Goal: Task Accomplishment & Management: Use online tool/utility

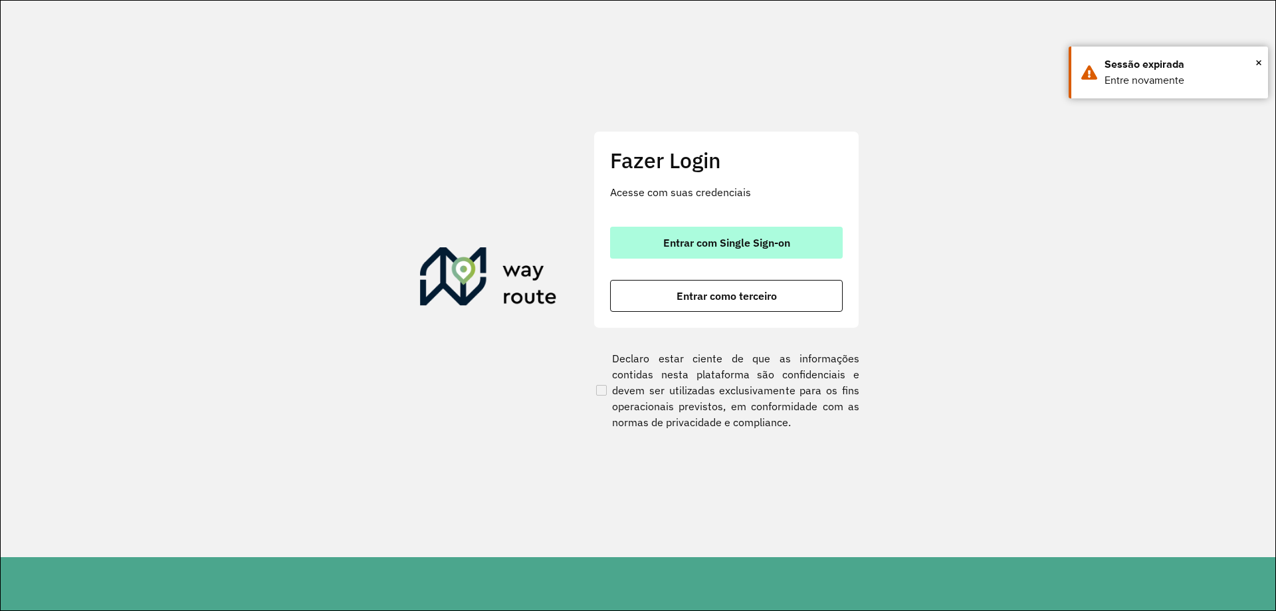
click at [704, 254] on button "Entrar com Single Sign-on" at bounding box center [726, 243] width 233 height 32
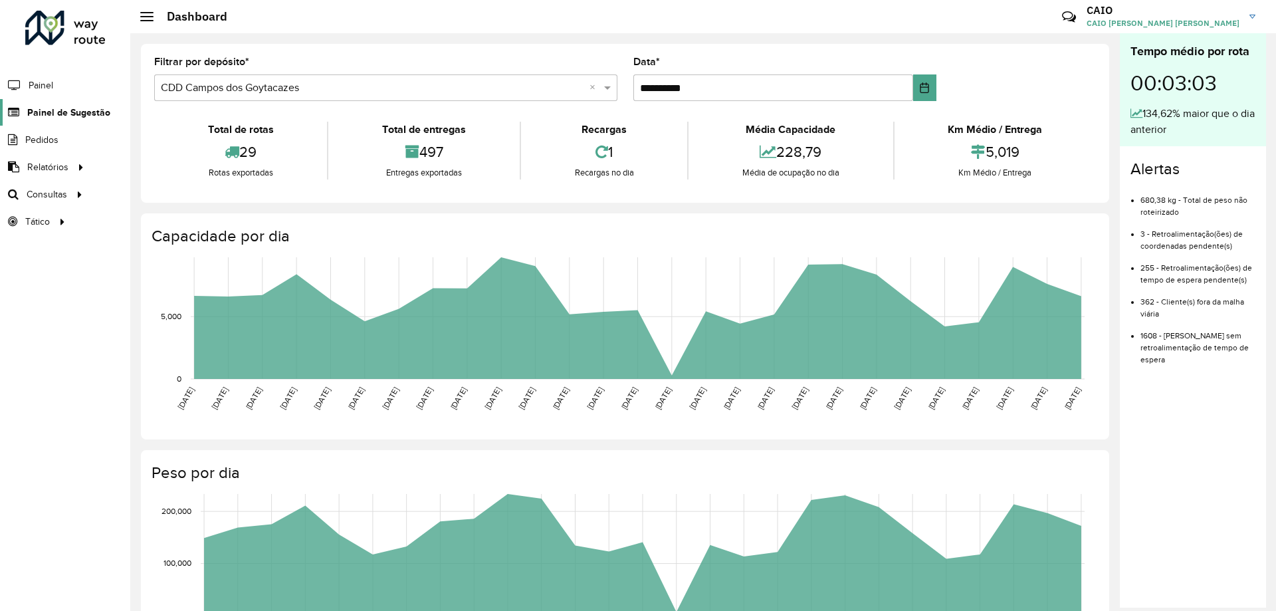
click at [63, 111] on span "Painel de Sugestão" at bounding box center [68, 113] width 83 height 14
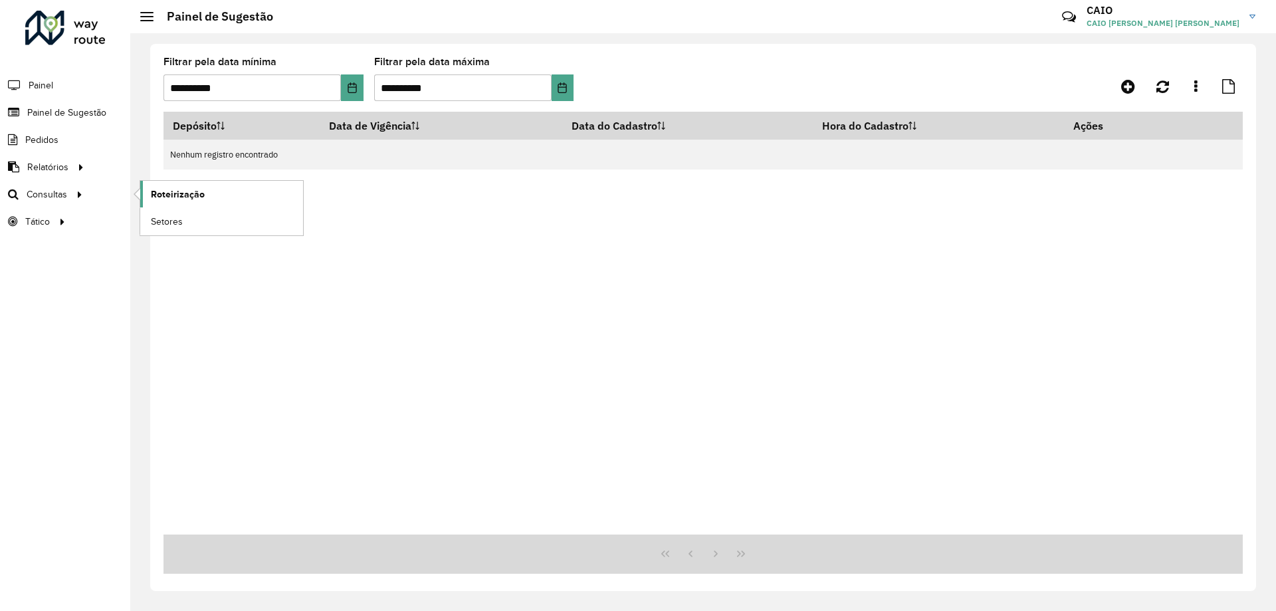
click at [204, 190] on link "Roteirização" at bounding box center [221, 194] width 163 height 27
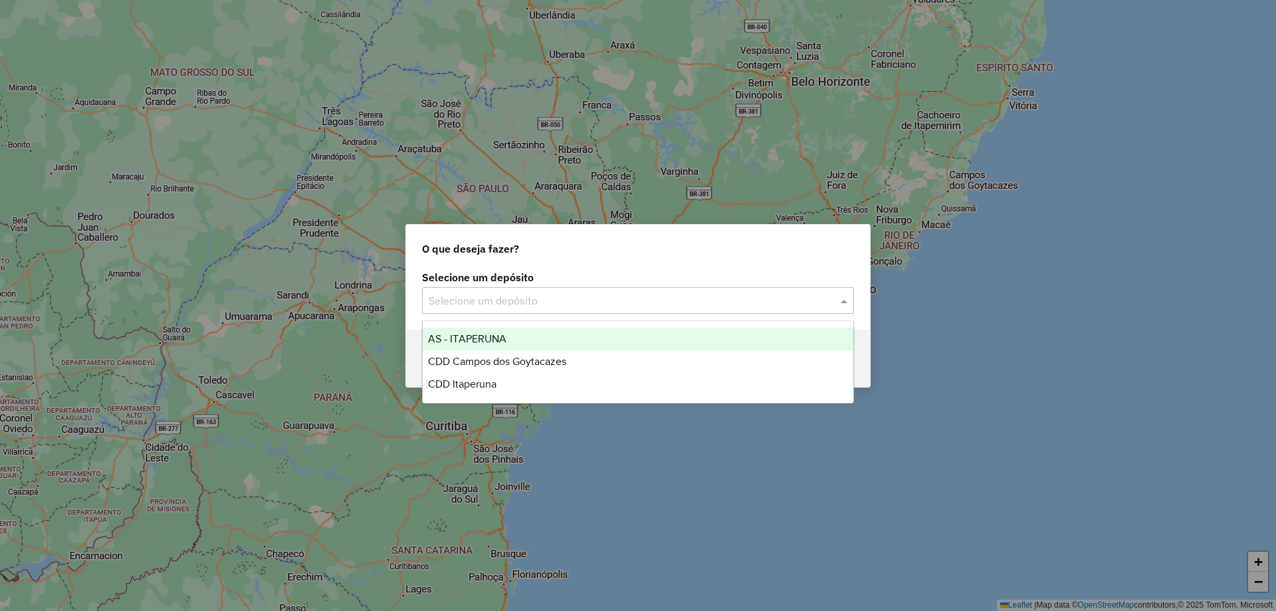
click at [551, 302] on input "text" at bounding box center [625, 301] width 392 height 16
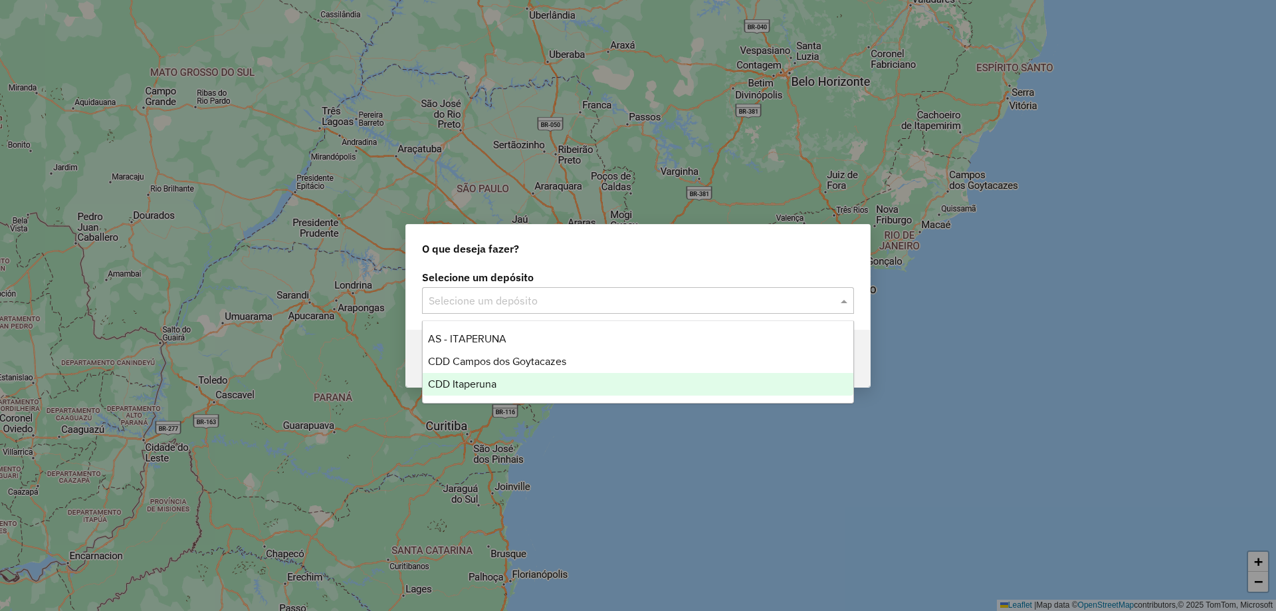
click at [500, 385] on div "CDD Itaperuna" at bounding box center [638, 384] width 431 height 23
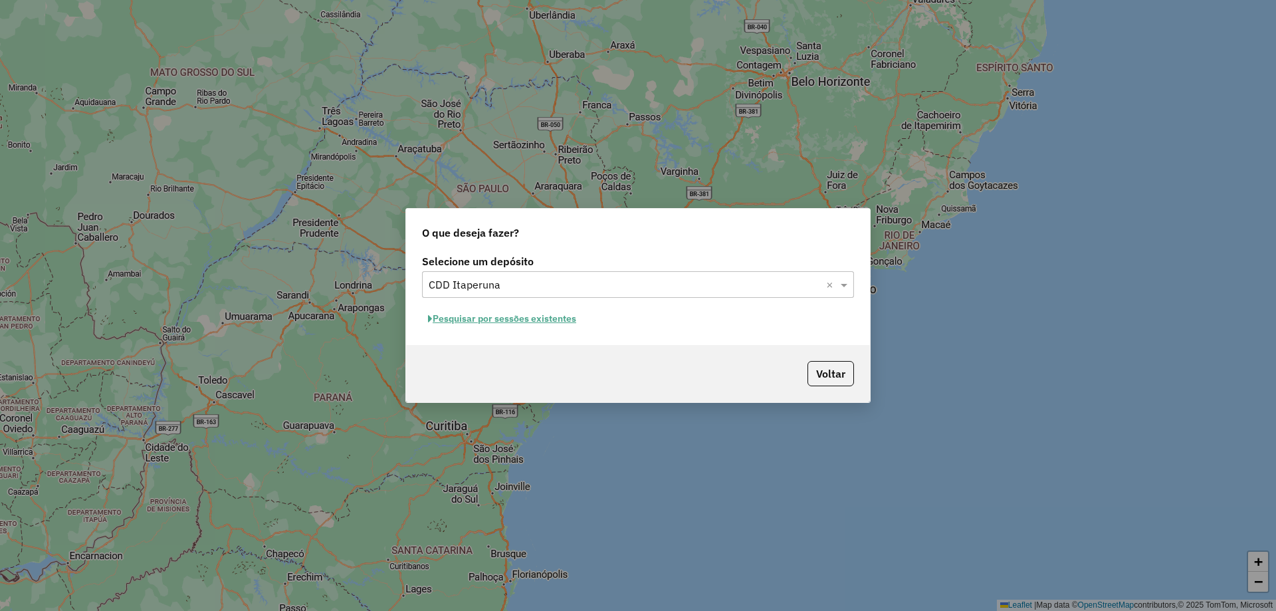
click at [555, 319] on button "Pesquisar por sessões existentes" at bounding box center [502, 318] width 160 height 21
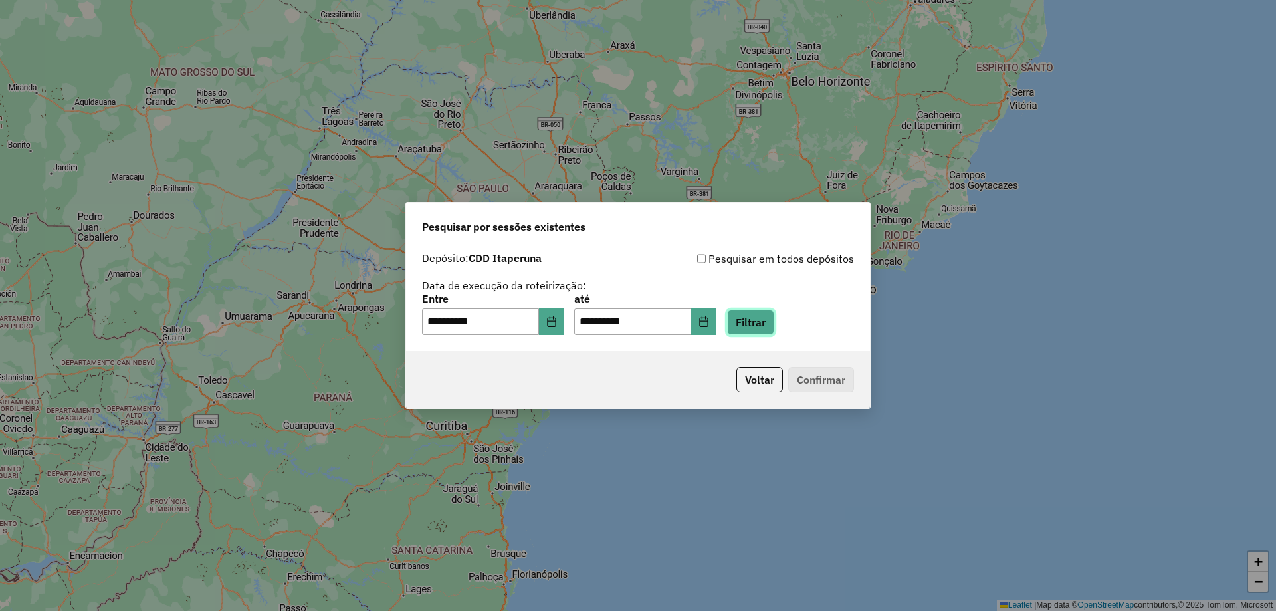
click at [774, 326] on button "Filtrar" at bounding box center [750, 322] width 47 height 25
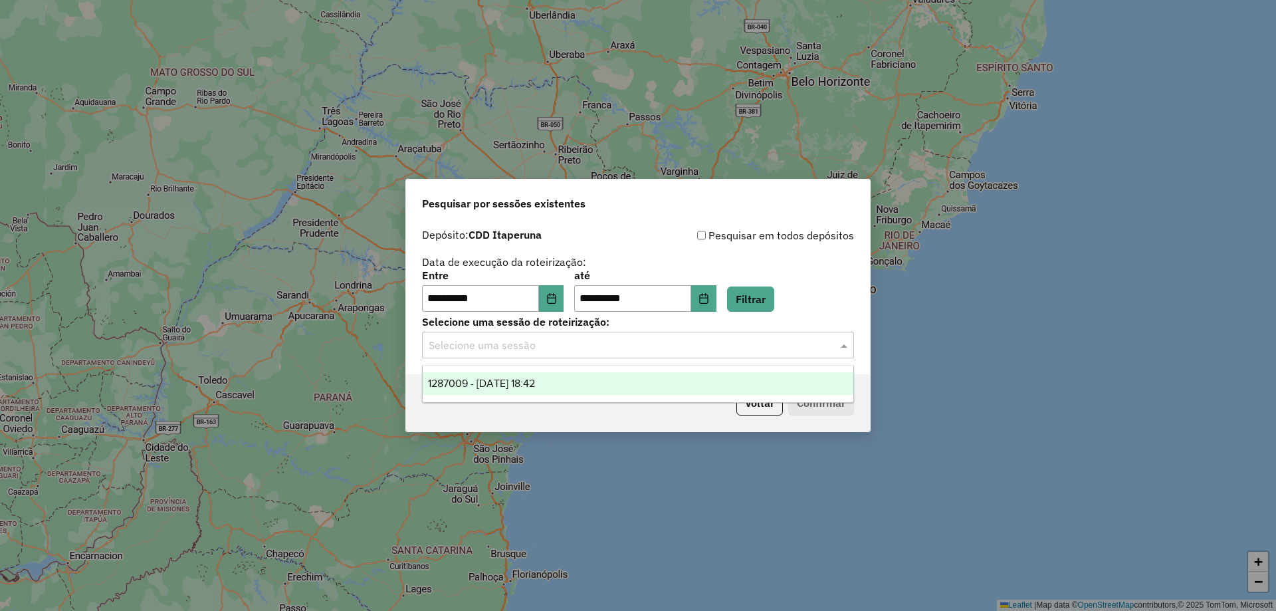
click at [677, 352] on input "text" at bounding box center [625, 346] width 392 height 16
click at [578, 386] on div "1287009 - 02/10/2025 18:42" at bounding box center [638, 383] width 431 height 23
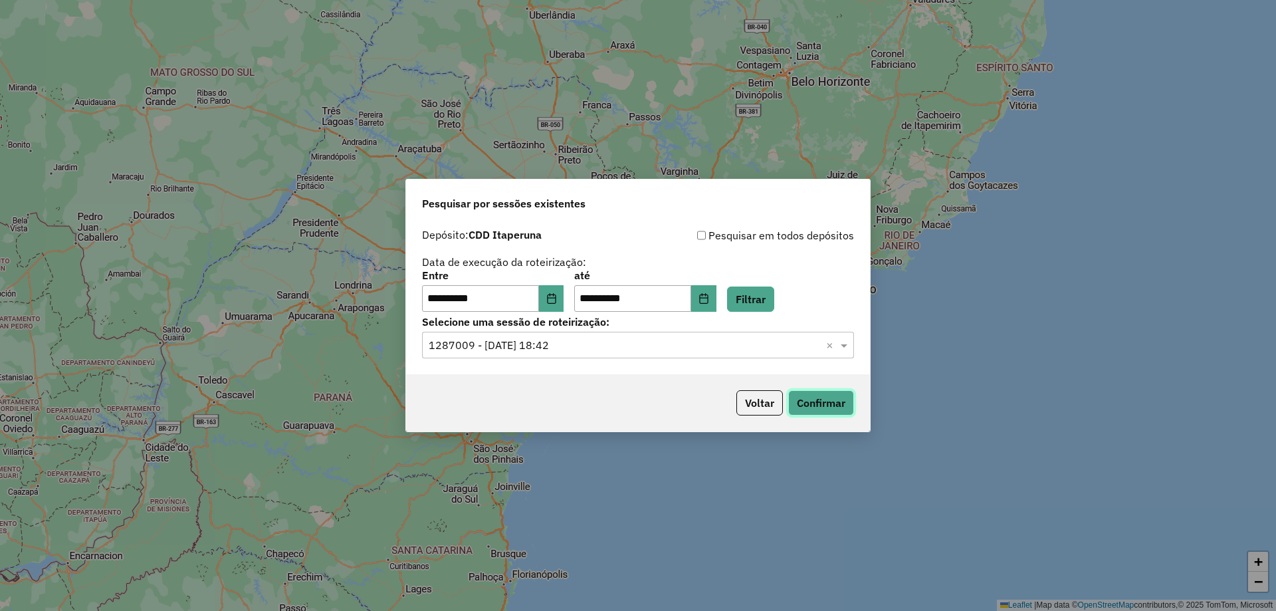
click at [820, 401] on button "Confirmar" at bounding box center [821, 402] width 66 height 25
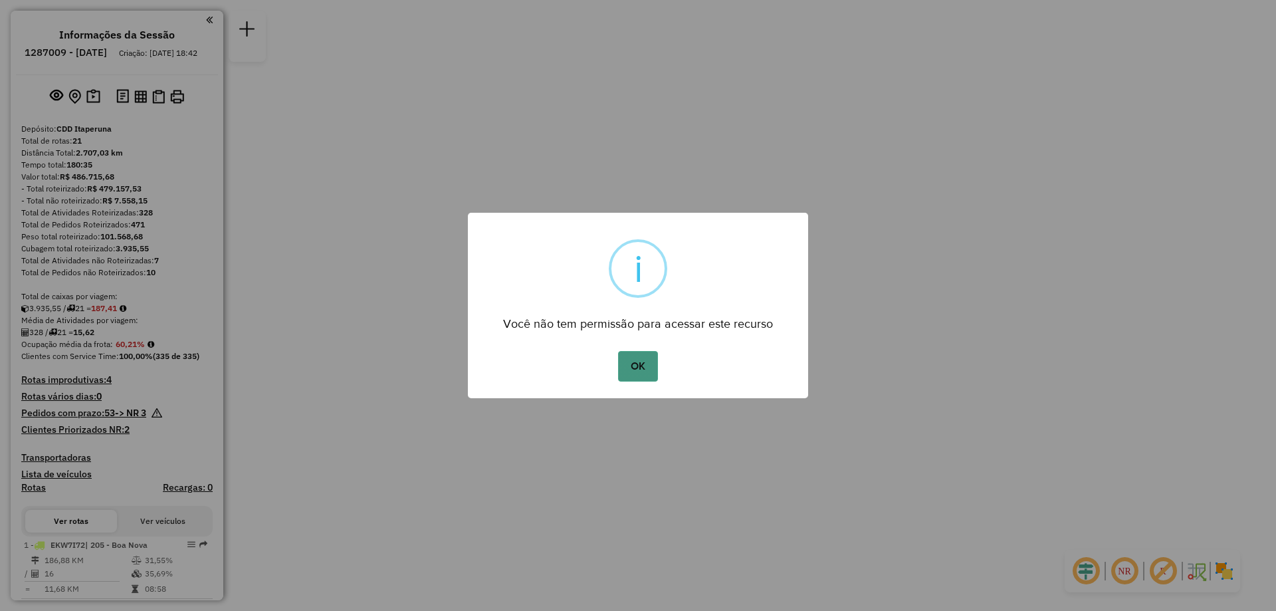
click at [621, 366] on button "OK" at bounding box center [637, 366] width 39 height 31
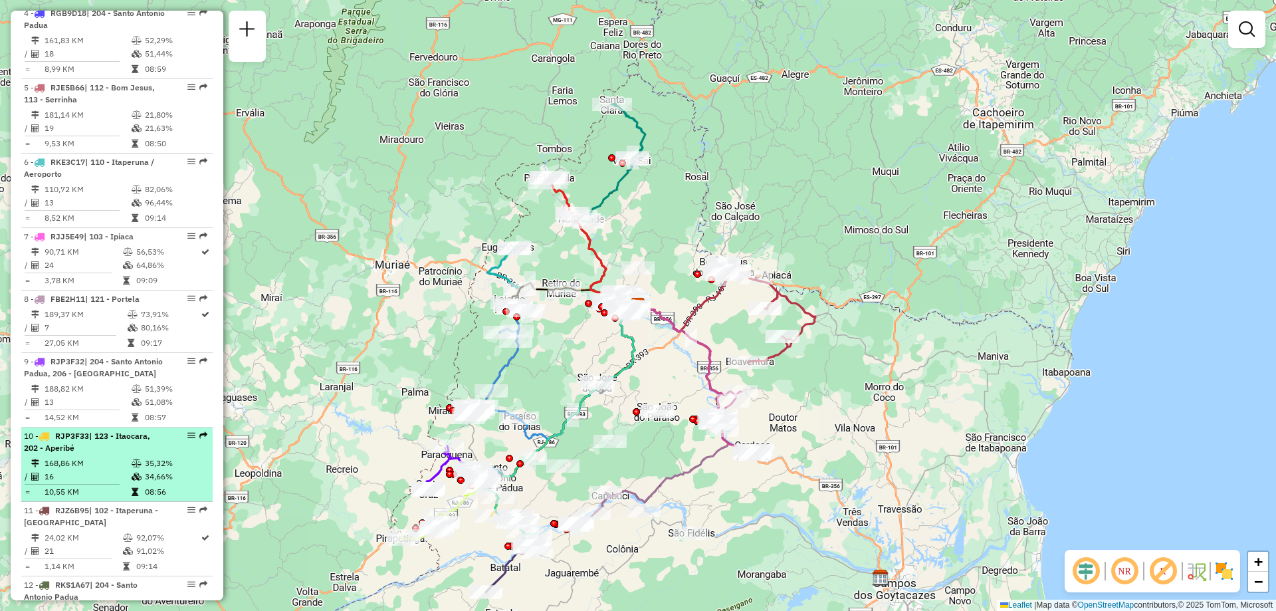
scroll to position [864, 0]
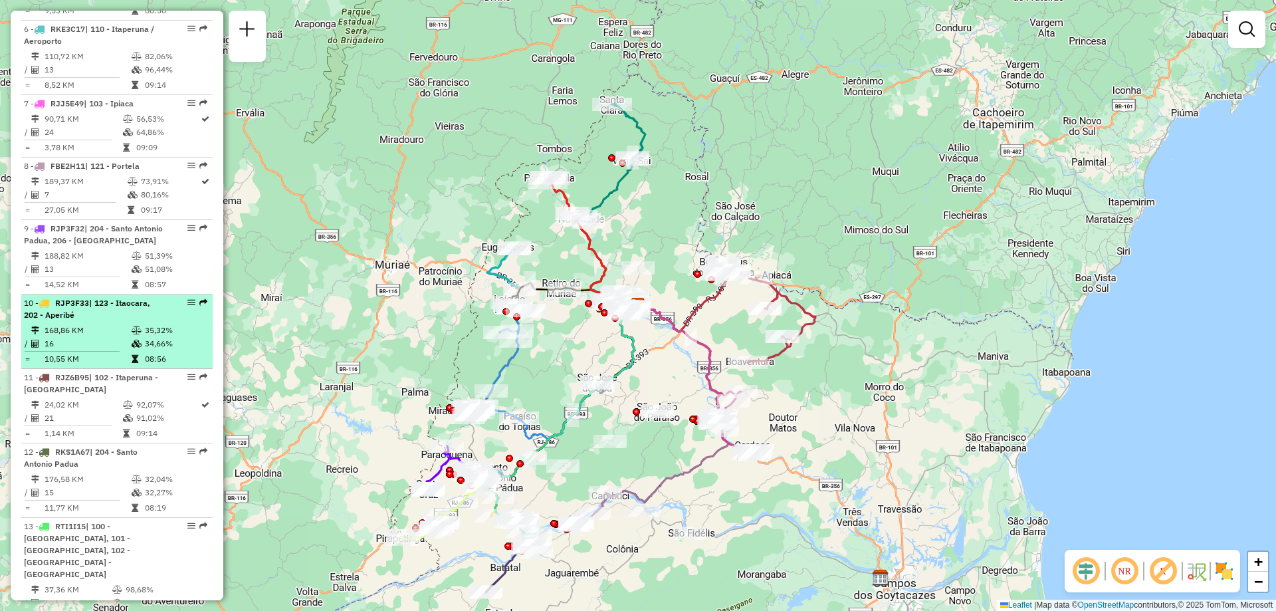
click at [115, 336] on td "168,86 KM" at bounding box center [87, 330] width 87 height 13
select select "**********"
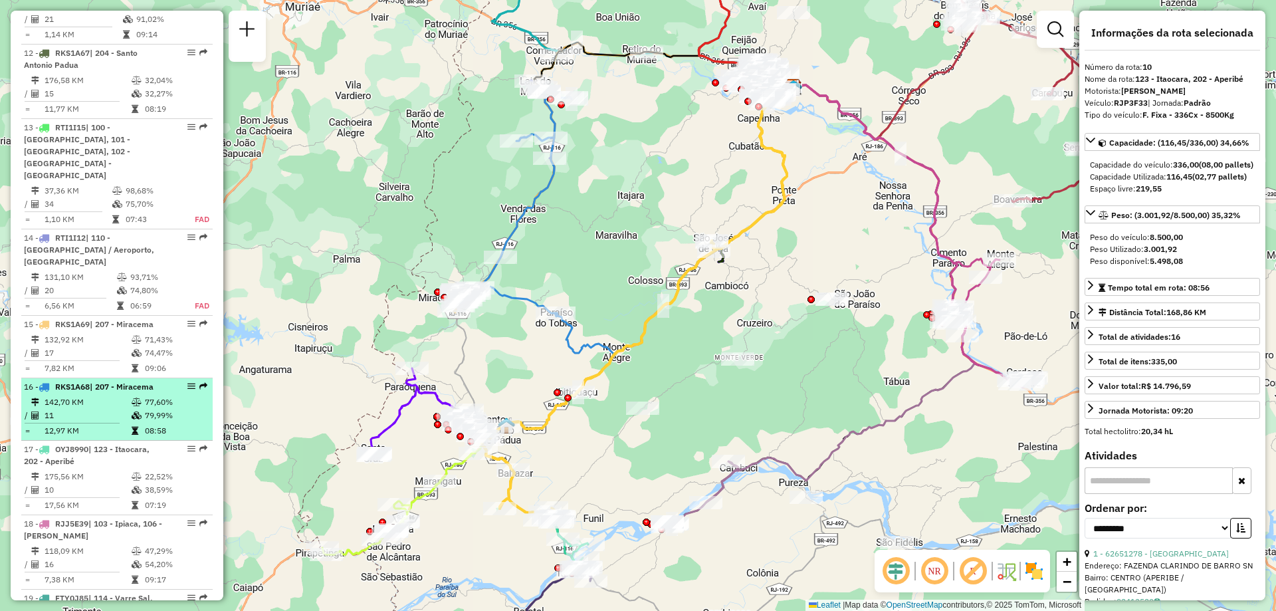
scroll to position [1329, 0]
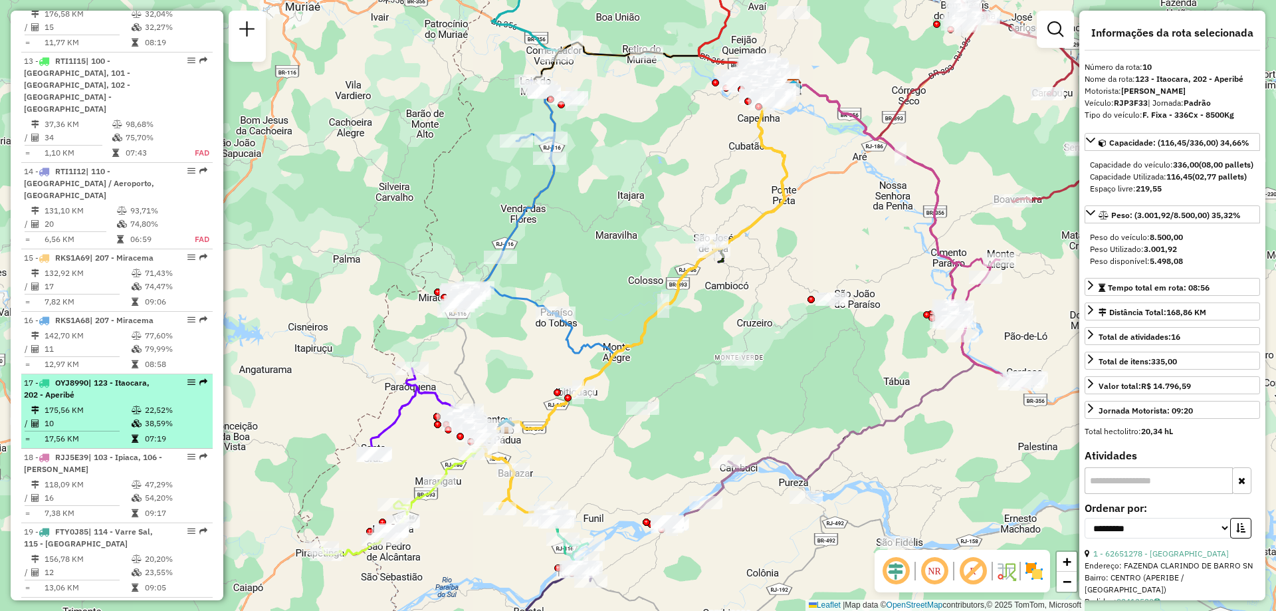
click at [96, 377] on div "17 - OYJ8990 | 123 - Itaocara, 202 - Aperibé" at bounding box center [94, 389] width 141 height 24
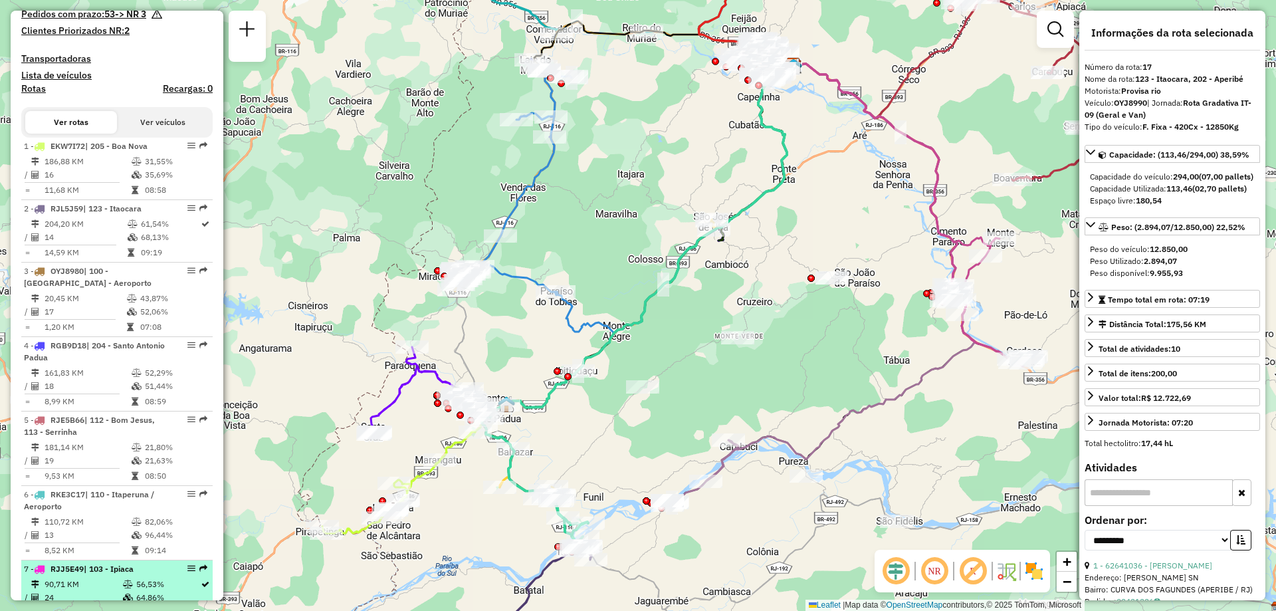
scroll to position [0, 0]
